Goal: Task Accomplishment & Management: Complete application form

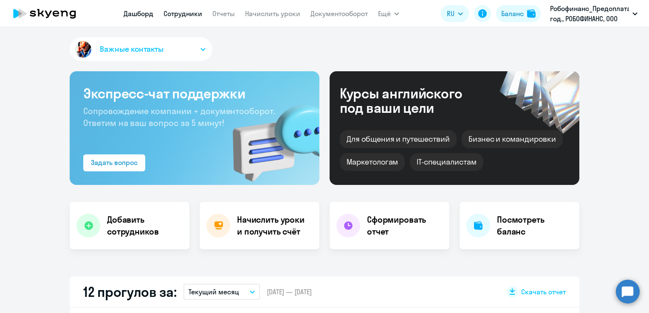
select select "30"
click at [191, 14] on link "Сотрудники" at bounding box center [183, 13] width 39 height 8
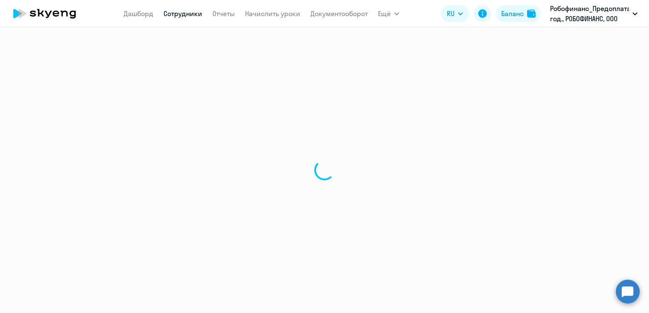
select select "30"
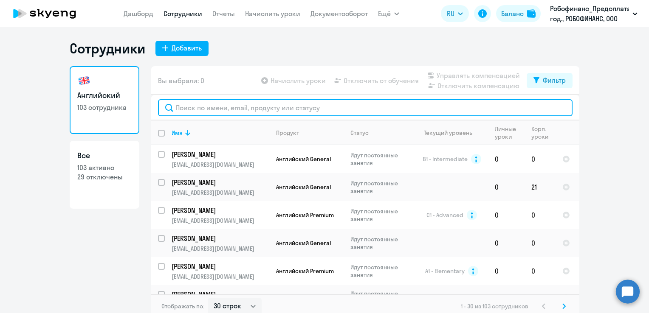
click at [216, 101] on input "text" at bounding box center [365, 107] width 415 height 17
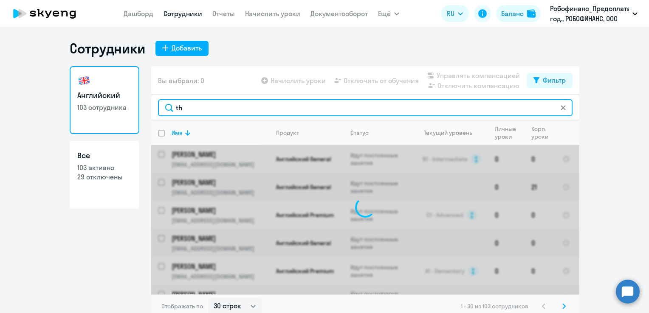
type input "t"
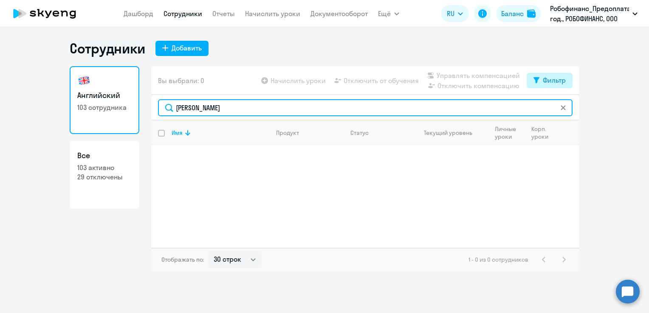
type input "[PERSON_NAME]"
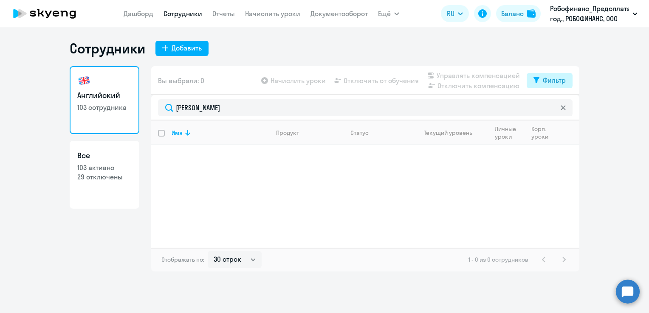
click at [545, 78] on div "Фильтр" at bounding box center [554, 80] width 23 height 10
click at [562, 111] on span at bounding box center [558, 108] width 14 height 8
click at [551, 108] on input "checkbox" at bounding box center [551, 108] width 0 height 0
checkbox input "true"
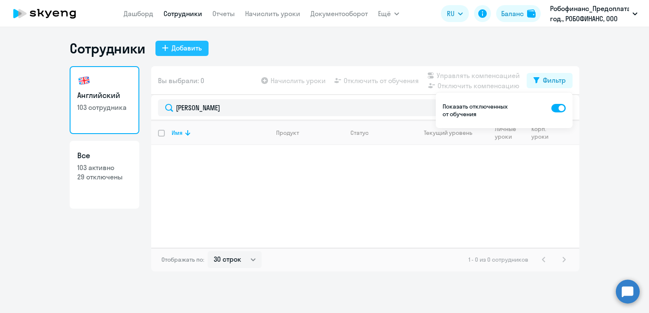
click at [187, 50] on div "Добавить" at bounding box center [187, 48] width 30 height 10
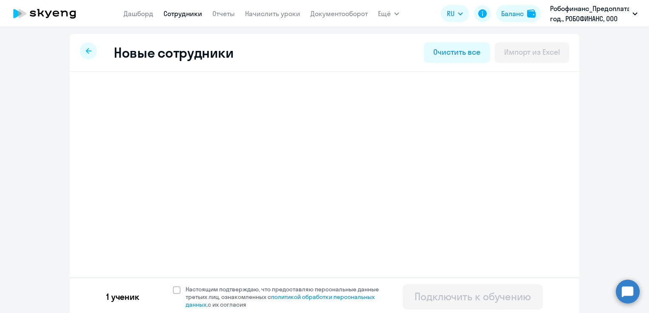
select select "english_adult_not_native_speaker_premium"
select select "1"
click at [160, 132] on span "Добавить ученика" at bounding box center [151, 131] width 59 height 9
select select "english_adult_not_native_speaker"
select select "7"
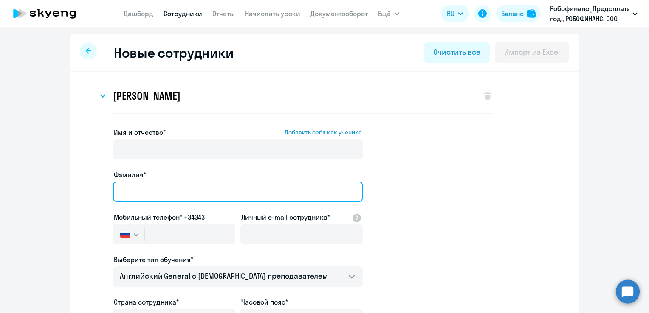
click at [140, 192] on input "Фамилия*" at bounding box center [238, 192] width 250 height 20
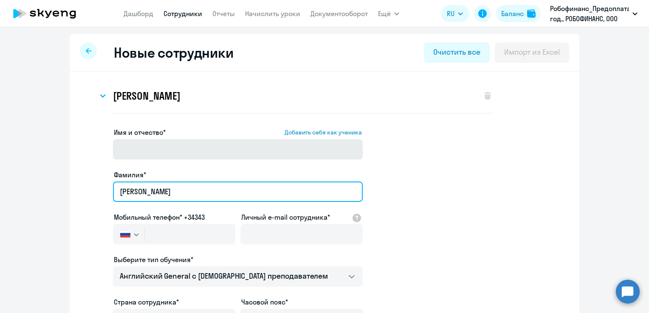
type input "[PERSON_NAME]"
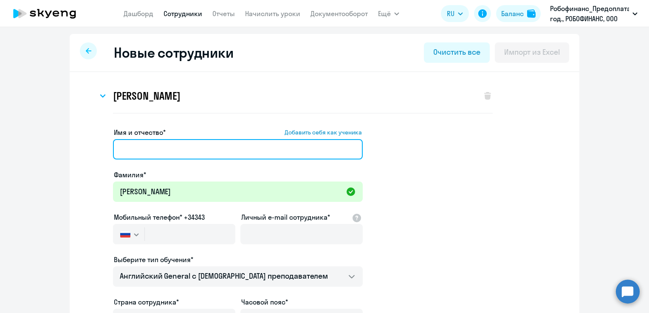
click at [135, 151] on input "Имя и отчество* Добавить себя как ученика" at bounding box center [238, 149] width 250 height 20
type input "Илья"
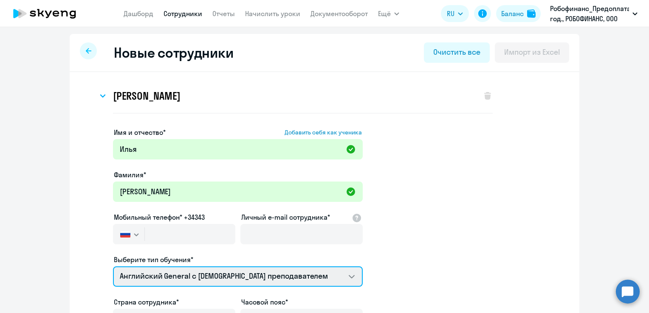
click at [280, 278] on select "Премиум [DEMOGRAPHIC_DATA] с русскоговорящим преподавателем Английский General …" at bounding box center [238, 277] width 250 height 20
select select "english_adult_not_native_speaker_premium"
click at [113, 267] on select "Премиум [DEMOGRAPHIC_DATA] с русскоговорящим преподавателем Английский General …" at bounding box center [238, 277] width 250 height 20
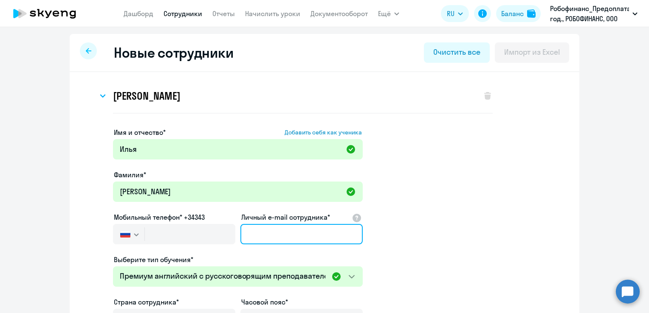
click at [273, 232] on input "Личный e-mail сотрудника*" at bounding box center [301, 234] width 122 height 20
paste input "[EMAIL_ADDRESS][DOMAIN_NAME]"
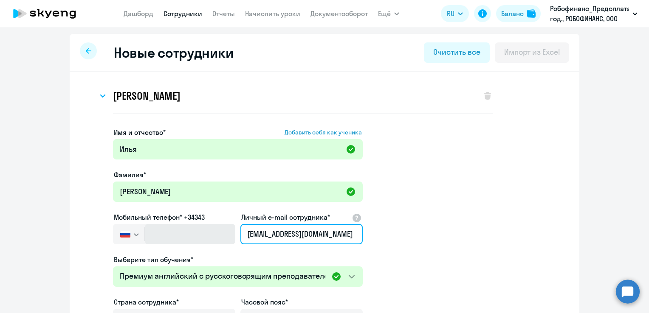
type input "[EMAIL_ADDRESS][DOMAIN_NAME]"
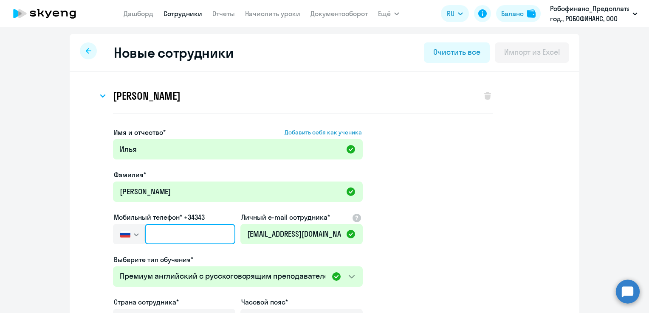
click at [172, 229] on input "text" at bounding box center [190, 234] width 90 height 20
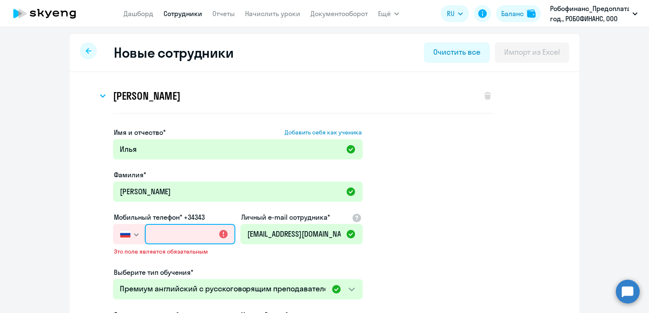
paste input "[PHONE_NUMBER]"
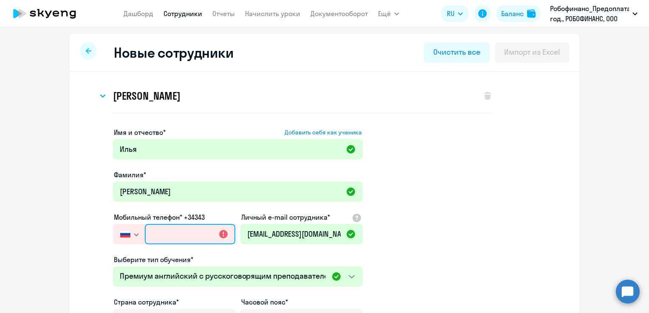
type input "[PHONE_NUMBER]"
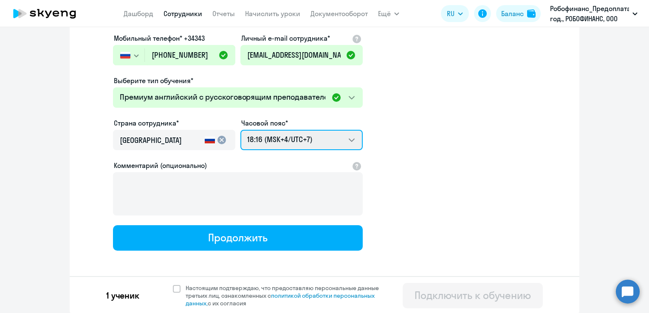
click at [325, 142] on select "00:16 (MSK-14/UTC-11) 01:16 (MSK-13/UTC-10) 02:16 (MSK-12/UTC-9) 03:16 (MSK-11/…" at bounding box center [301, 140] width 122 height 20
select select "3"
click at [240, 130] on select "00:16 (MSK-14/UTC-11) 01:16 (MSK-13/UTC-10) 02:16 (MSK-12/UTC-9) 03:16 (MSK-11/…" at bounding box center [301, 140] width 122 height 20
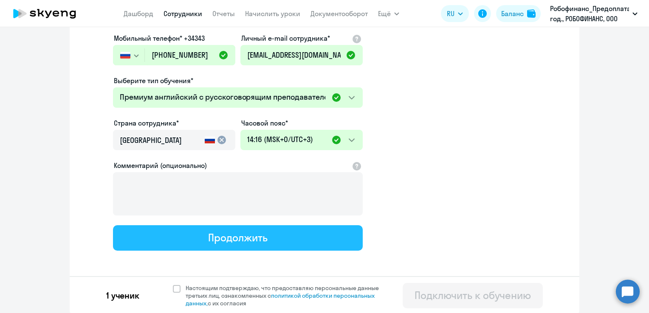
click at [282, 235] on button "Продолжить" at bounding box center [238, 238] width 250 height 25
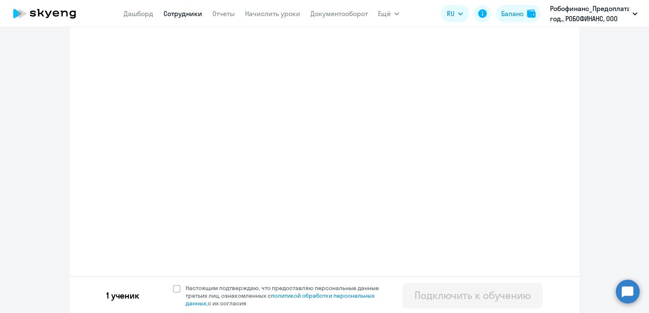
select select "english_adult_not_native_speaker_premium"
select select "1"
select select "english_adult_not_native_speaker_premium"
select select "3"
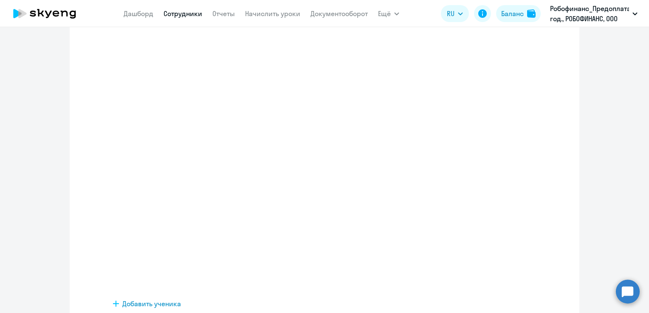
scroll to position [0, 0]
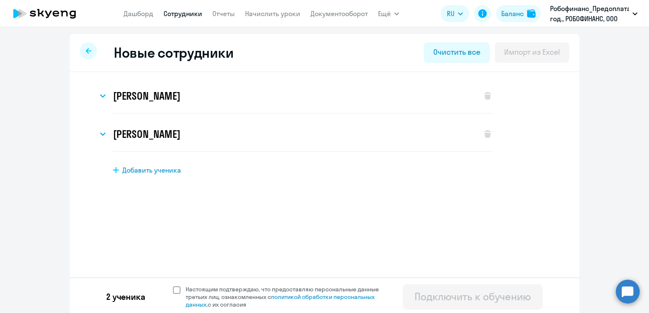
click at [174, 288] on span at bounding box center [177, 291] width 8 height 8
click at [173, 286] on input "Настоящим подтверждаю, что предоставляю персональные данные третьих лиц, ознако…" at bounding box center [172, 285] width 0 height 0
checkbox input "true"
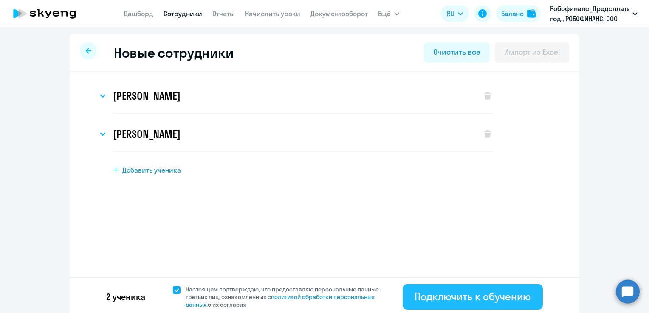
click at [439, 294] on div "Подключить к обучению" at bounding box center [473, 297] width 116 height 14
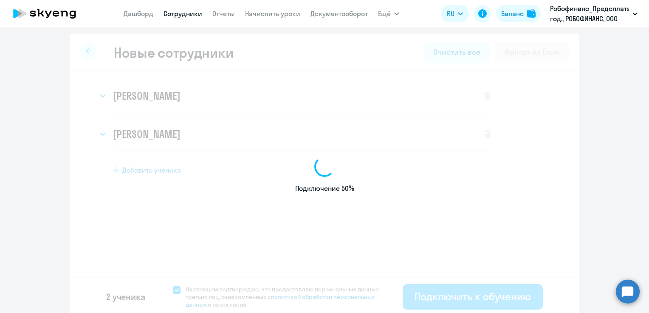
select select "english_adult_not_native_speaker_premium"
select select "1"
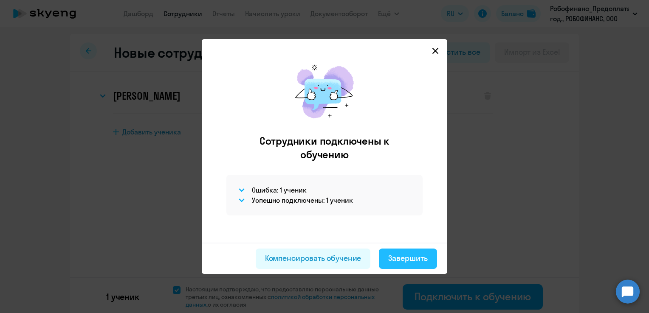
click at [406, 255] on div "Завершить" at bounding box center [408, 258] width 40 height 11
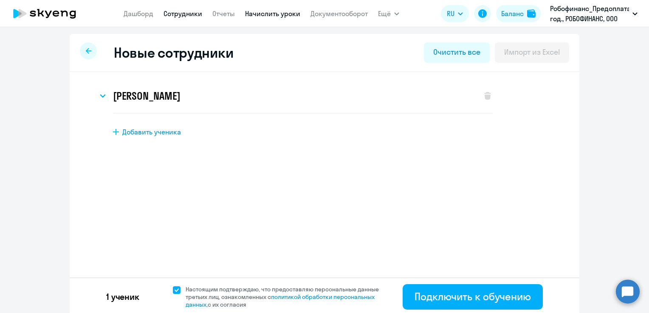
click at [260, 13] on link "Начислить уроки" at bounding box center [272, 13] width 55 height 8
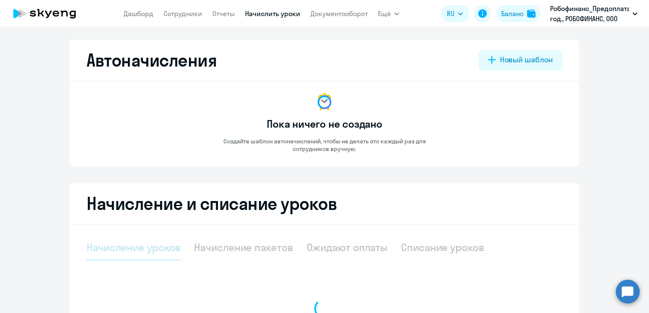
select select "10"
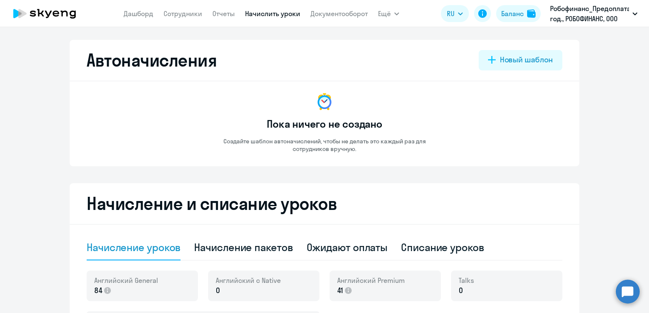
scroll to position [250, 0]
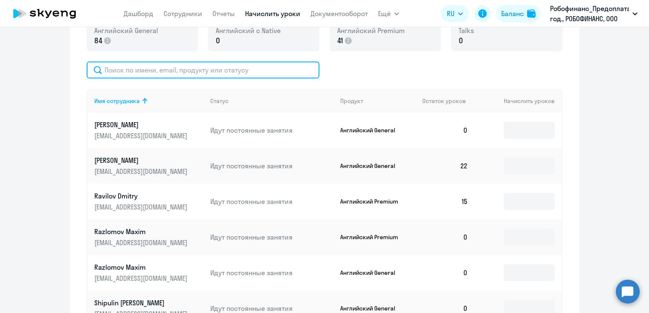
click at [284, 71] on input "text" at bounding box center [203, 70] width 233 height 17
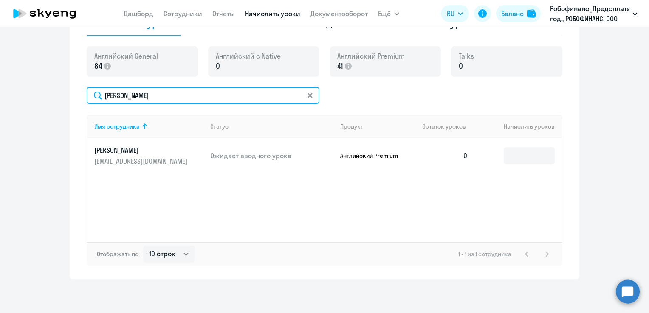
scroll to position [0, 0]
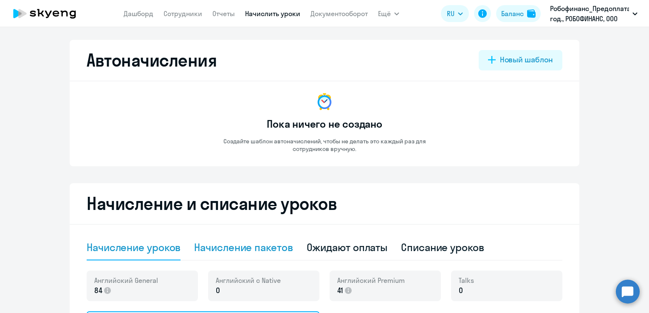
type input "[PERSON_NAME]"
click at [279, 248] on div "Начисление пакетов" at bounding box center [243, 248] width 99 height 14
select select "10"
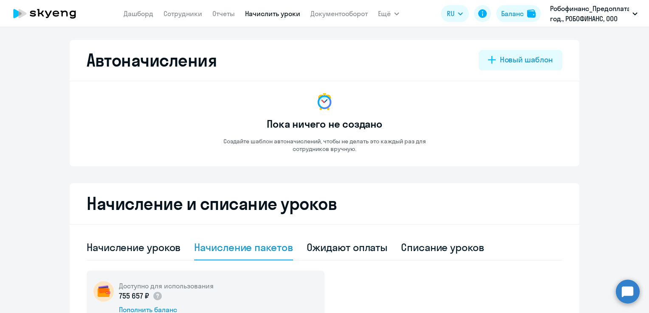
scroll to position [250, 0]
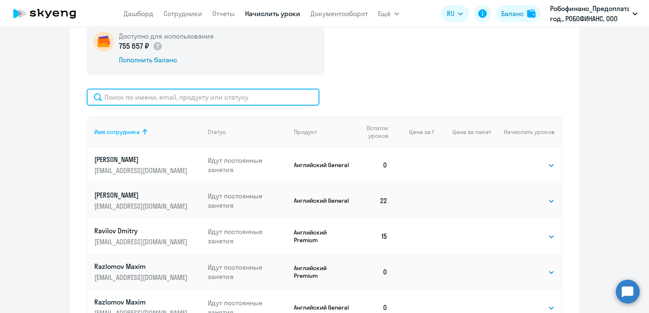
click at [274, 97] on input "text" at bounding box center [203, 97] width 233 height 17
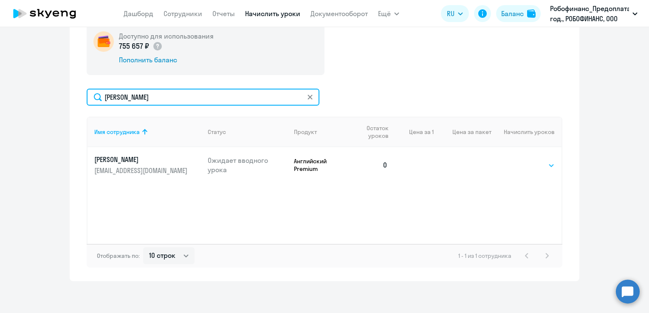
type input "[PERSON_NAME]"
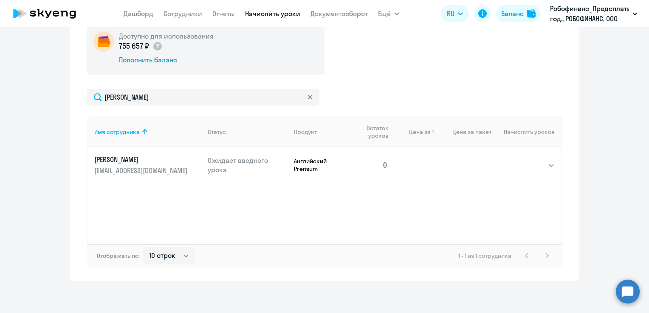
click at [537, 165] on select "Выбрать 1 4 8 16 32 64 96 128" at bounding box center [537, 166] width 35 height 10
click at [592, 120] on ng-component "Автоначисления Новый шаблон Пока ничего не создано Создайте шаблон автоначислен…" at bounding box center [324, 36] width 649 height 492
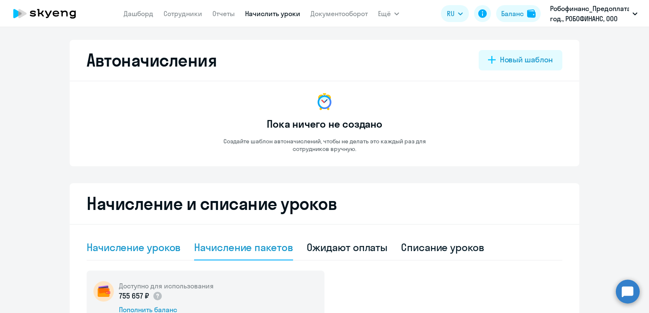
click at [130, 250] on div "Начисление уроков" at bounding box center [134, 248] width 94 height 14
select select "10"
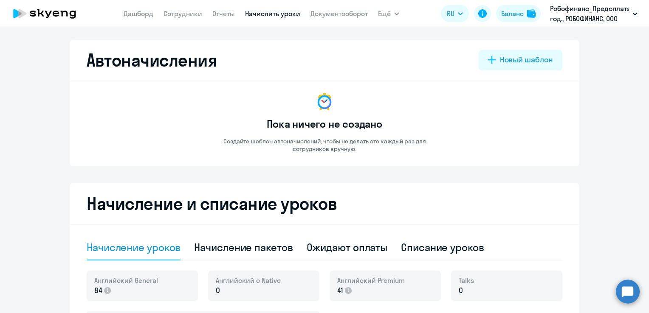
scroll to position [250, 0]
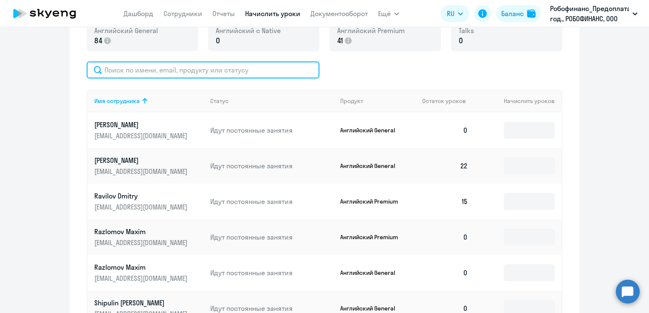
click at [272, 76] on input "text" at bounding box center [203, 70] width 233 height 17
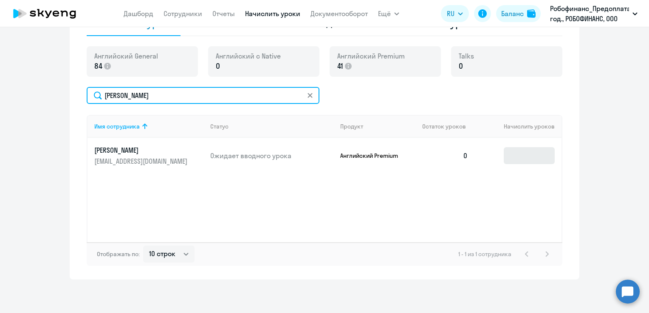
type input "[PERSON_NAME]"
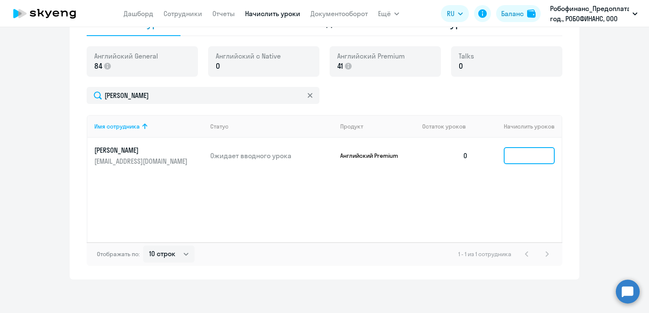
click at [521, 150] on input at bounding box center [529, 155] width 51 height 17
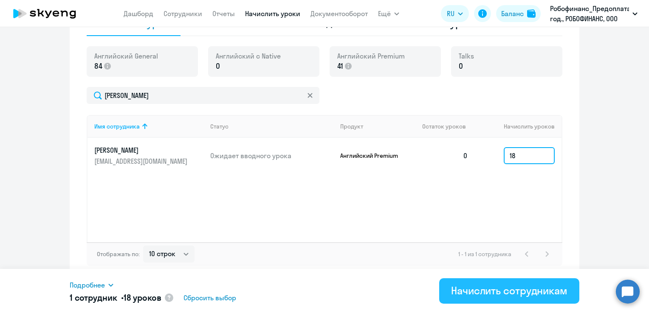
type input "18"
click at [483, 291] on div "Начислить сотрудникам" at bounding box center [509, 291] width 116 height 14
